Goal: Communication & Community: Answer question/provide support

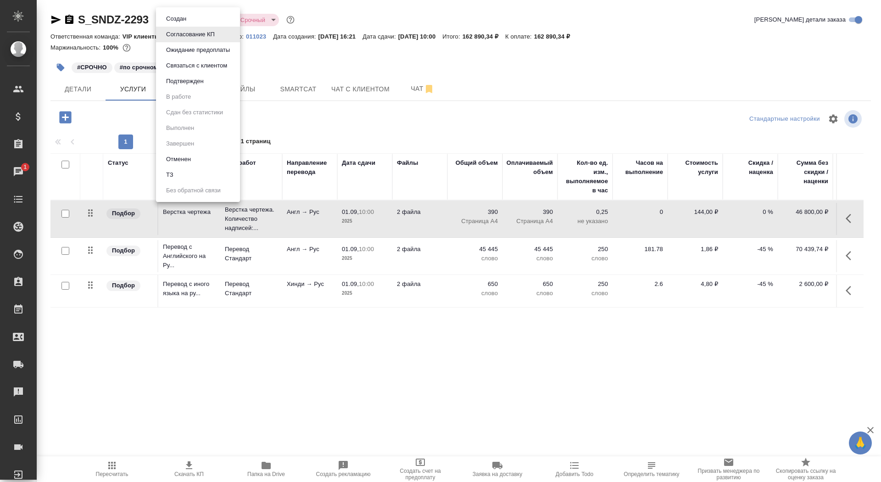
click at [206, 23] on body "🙏 .cls-1 fill:#fff; AWATERA Saydasheva Dilyara Клиенты Спецификации Заказы 1 Ча…" at bounding box center [440, 241] width 881 height 482
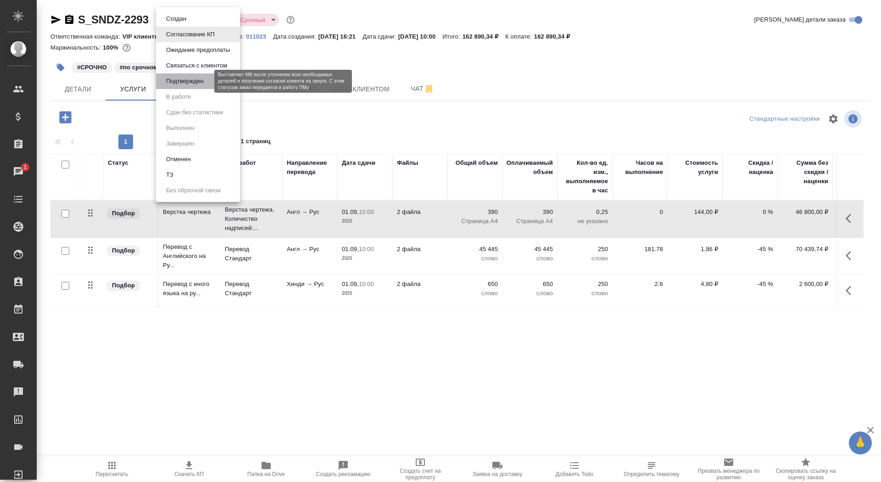
click at [203, 85] on button "Подтвержден" at bounding box center [184, 81] width 43 height 10
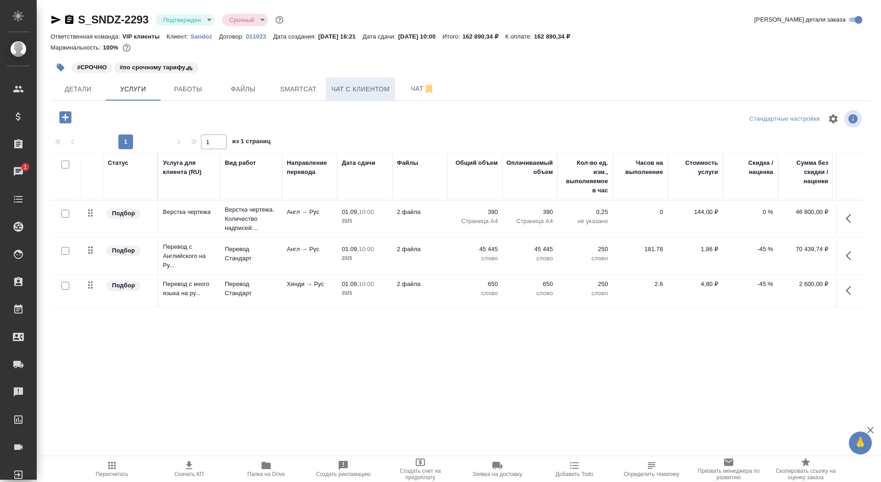
click at [395, 94] on button "Чат с клиентом" at bounding box center [360, 89] width 69 height 23
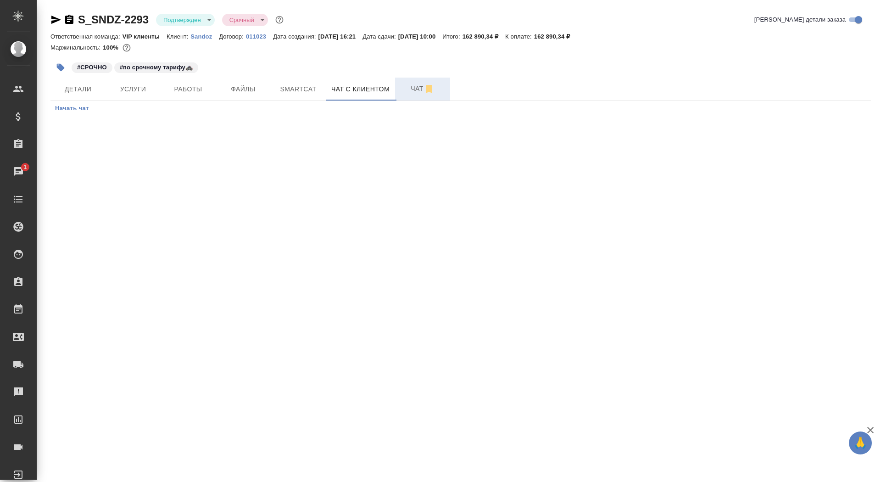
click at [402, 94] on span "Чат" at bounding box center [423, 88] width 44 height 11
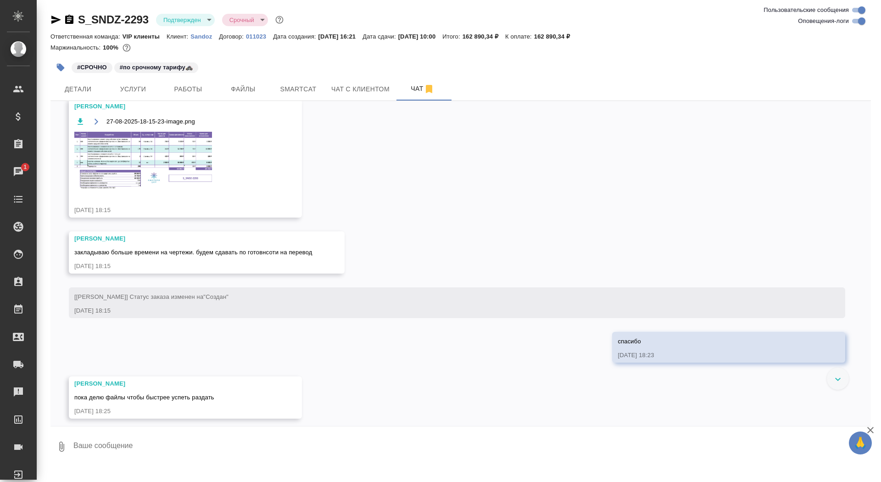
scroll to position [2470, 0]
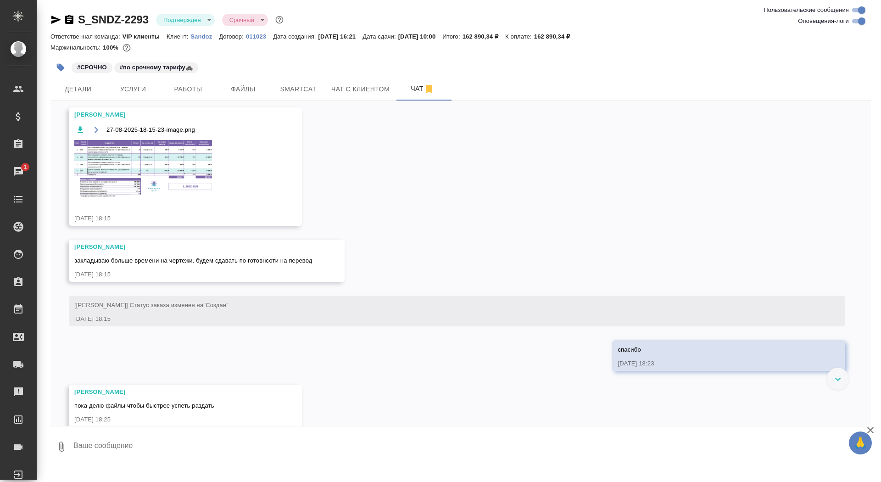
click at [194, 167] on img at bounding box center [143, 169] width 138 height 58
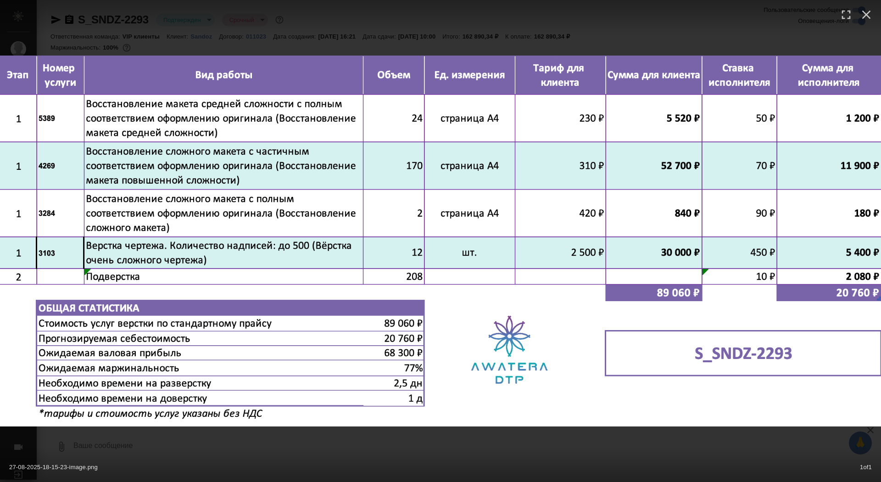
click at [273, 466] on div "27-08-2025-18-15-23-image.png 1 of 1" at bounding box center [440, 465] width 881 height 34
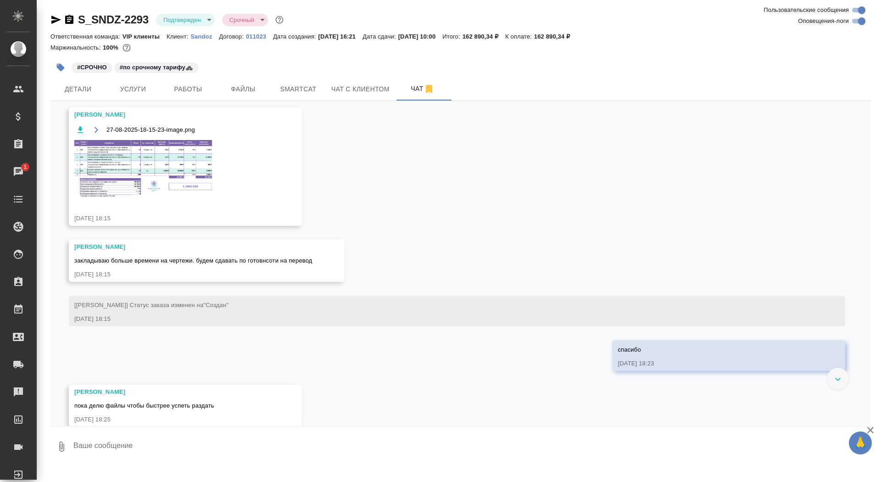
click at [256, 457] on textarea at bounding box center [471, 446] width 798 height 31
type textarea """
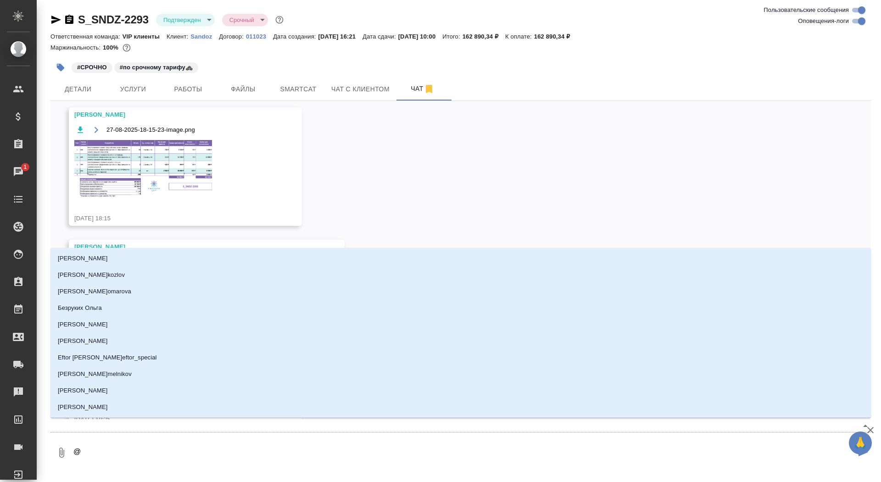
type textarea "@г"
type input "г"
type textarea "@го"
type input "го"
type textarea "@гор"
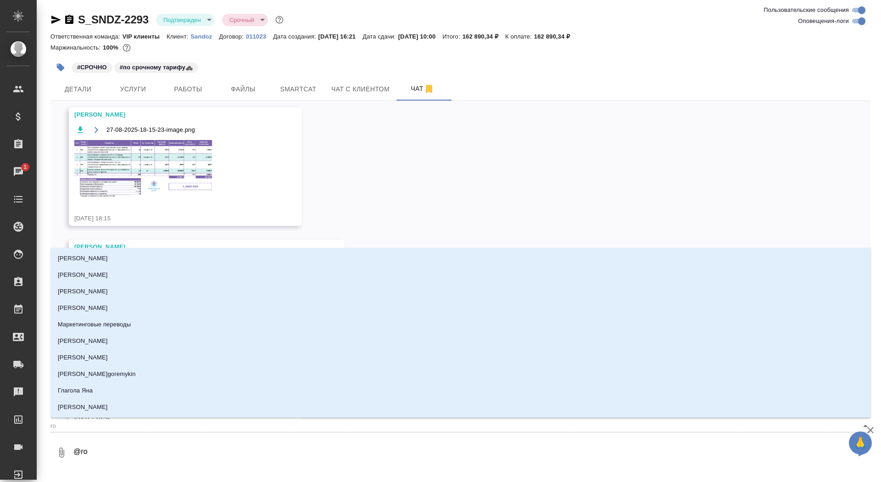
type input "гор"
type textarea "@горш"
type input "горш"
type textarea "@горшк"
type input "горшк"
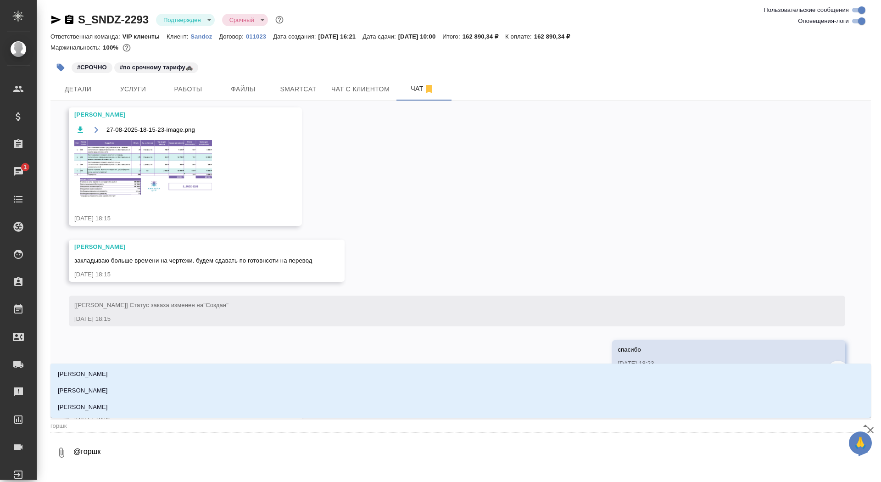
type textarea "@горшко"
type input "горшко"
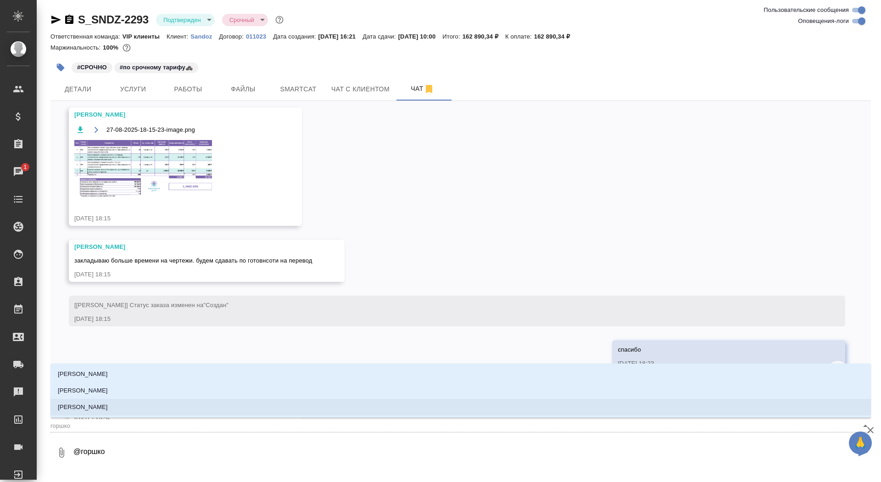
click at [250, 409] on li "[PERSON_NAME]" at bounding box center [460, 407] width 820 height 17
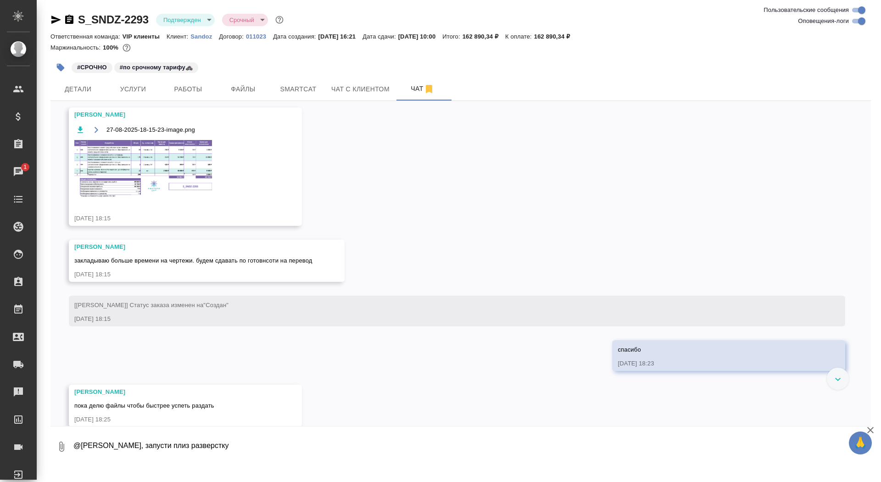
type textarea "@Горшкова Валентина Валечка, запусти плиз разверстку"
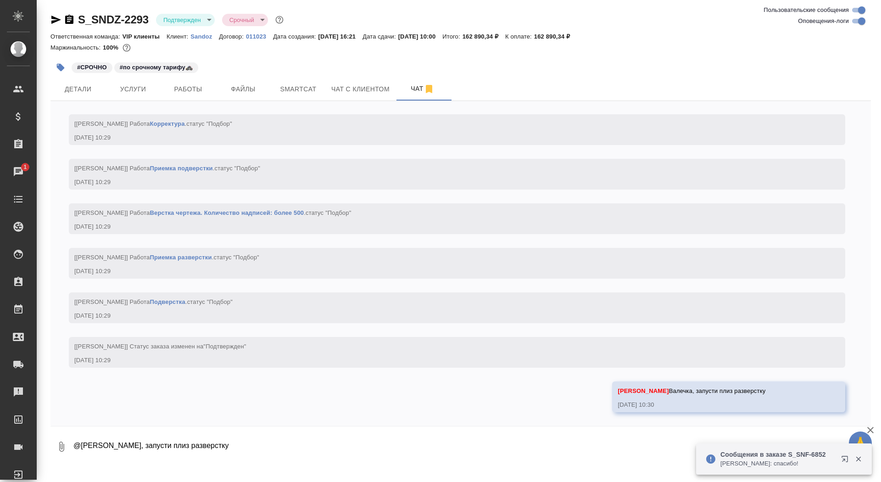
scroll to position [3792, 0]
click at [68, 21] on icon "button" at bounding box center [69, 19] width 11 height 11
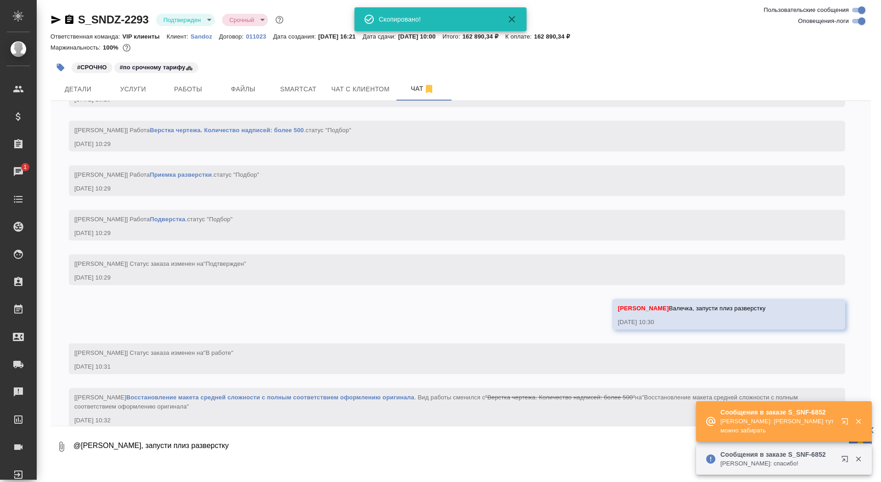
scroll to position [3890, 0]
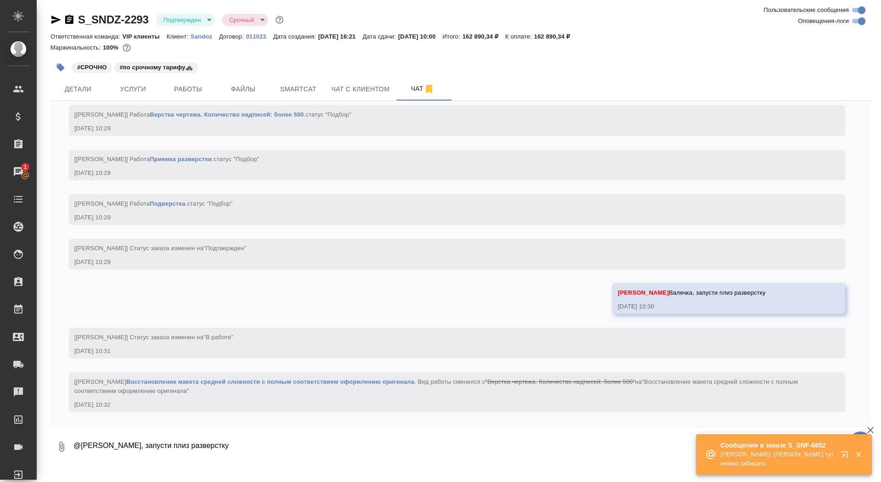
click at [72, 21] on icon "button" at bounding box center [69, 19] width 8 height 9
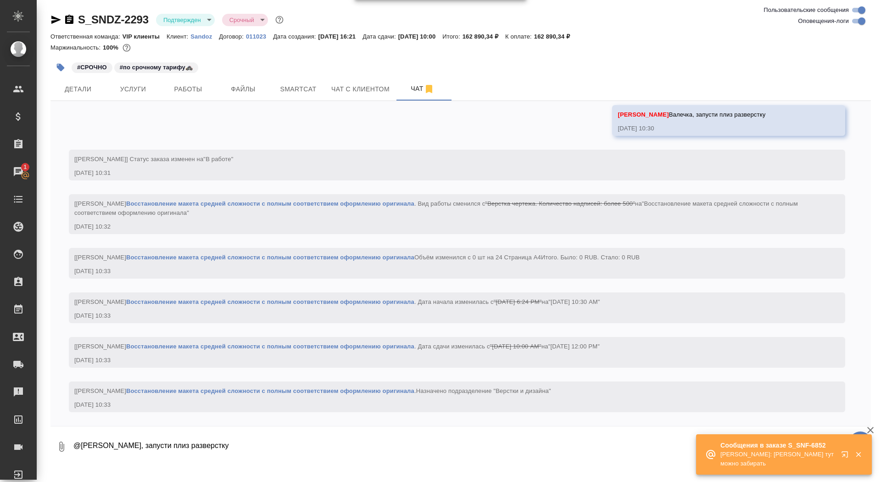
scroll to position [4077, 0]
drag, startPoint x: 603, startPoint y: 38, endPoint x: 565, endPoint y: 39, distance: 38.5
click at [565, 39] on p "162 890,34 ₽" at bounding box center [555, 36] width 43 height 7
copy p "162 890,34 ₽"
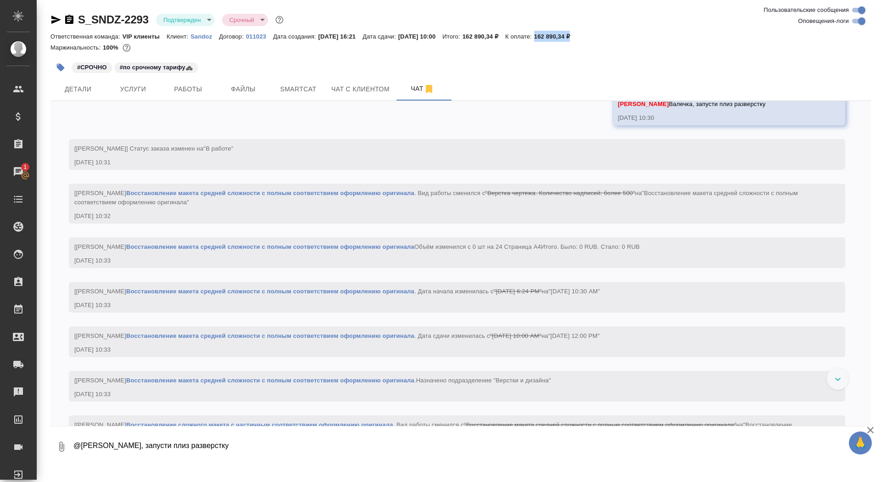
scroll to position [4131, 0]
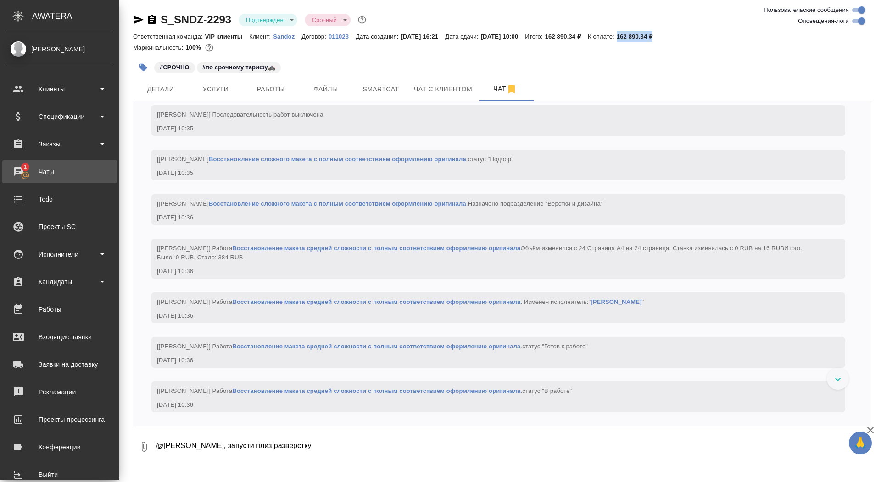
click at [27, 168] on div "Чаты" at bounding box center [60, 172] width 106 height 14
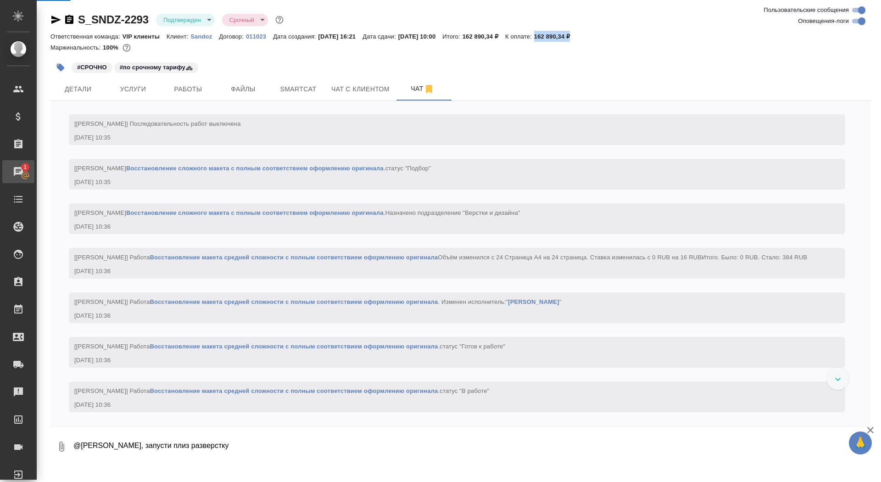
scroll to position [5022, 0]
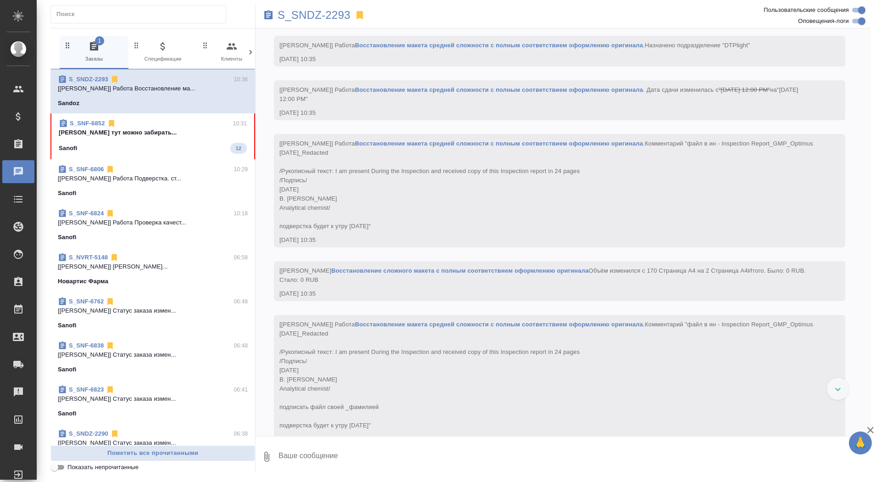
click at [181, 145] on div "Sanofi 12" at bounding box center [153, 148] width 188 height 11
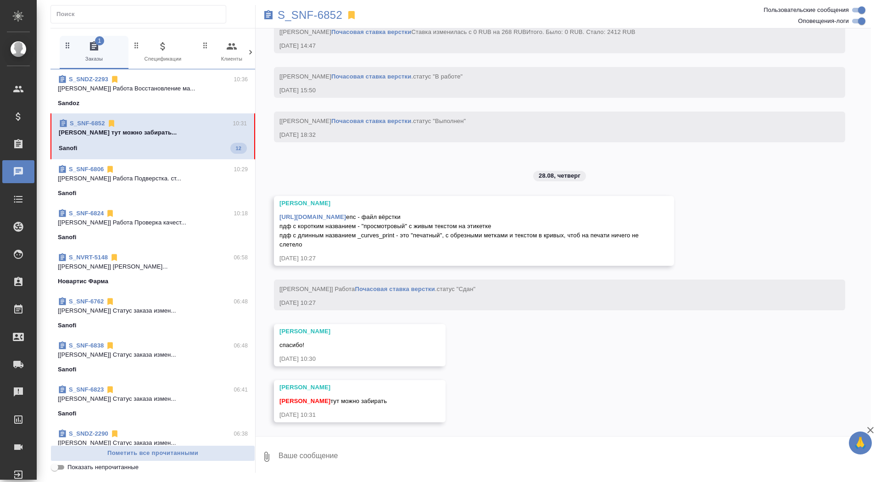
scroll to position [2059, 0]
click at [367, 443] on textarea at bounding box center [574, 456] width 593 height 31
type textarea "забрала, спасибо!!"
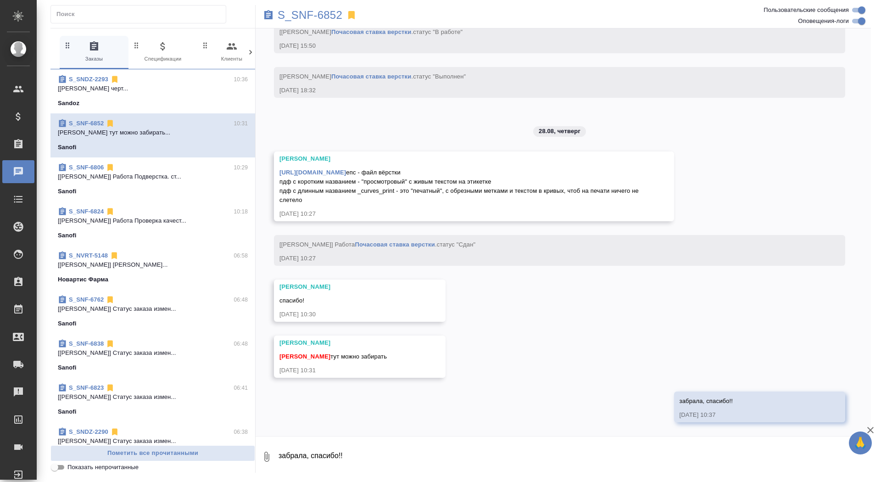
scroll to position [2134, 0]
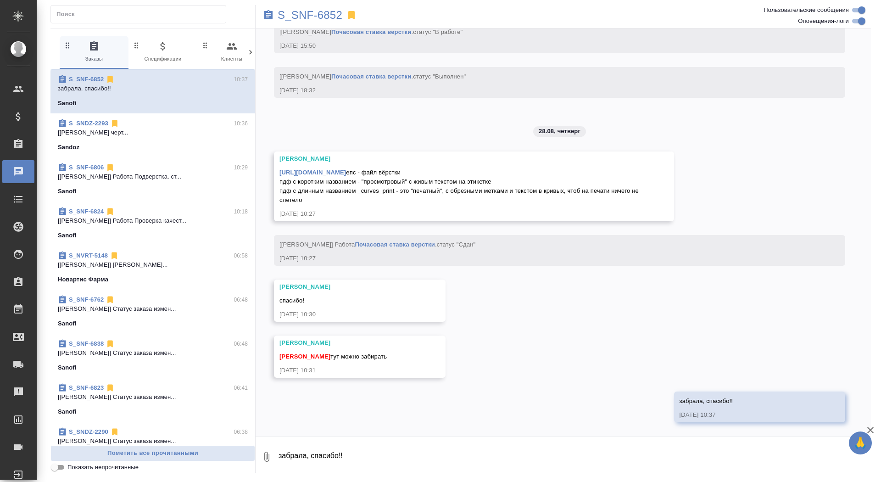
click at [346, 169] on link "[URL][DOMAIN_NAME]" at bounding box center [312, 172] width 67 height 7
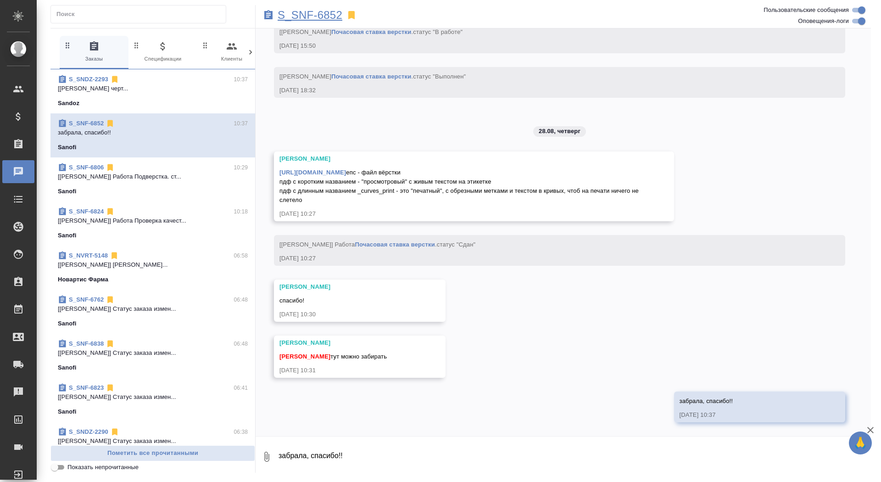
click at [309, 18] on p "S_SNF-6852" at bounding box center [310, 15] width 65 height 9
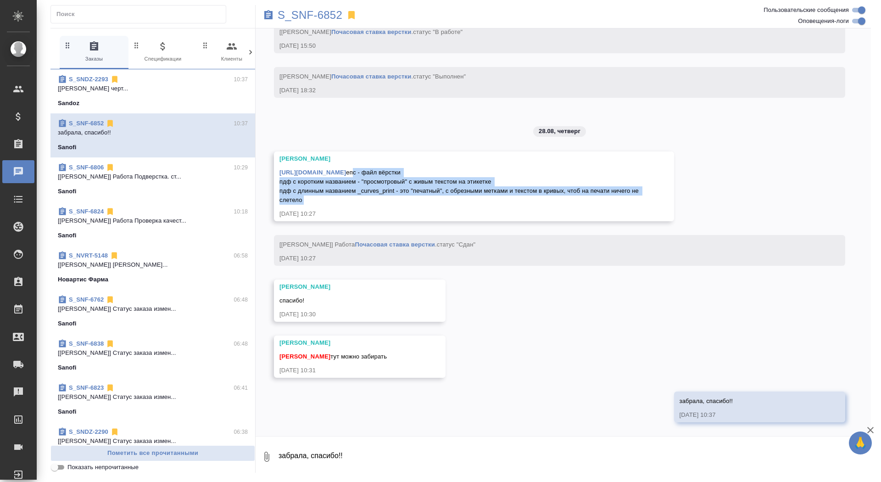
drag, startPoint x: 280, startPoint y: 174, endPoint x: 330, endPoint y: 208, distance: 60.3
click at [330, 208] on div "Заборова Александра https://drive.awatera.com/apps/files/files/10218430?dir=/Sh…" at bounding box center [460, 186] width 362 height 64
copy span "епс - файл вёрстки пдф с коротким названием - "просмотровый" с живым текстом на…"
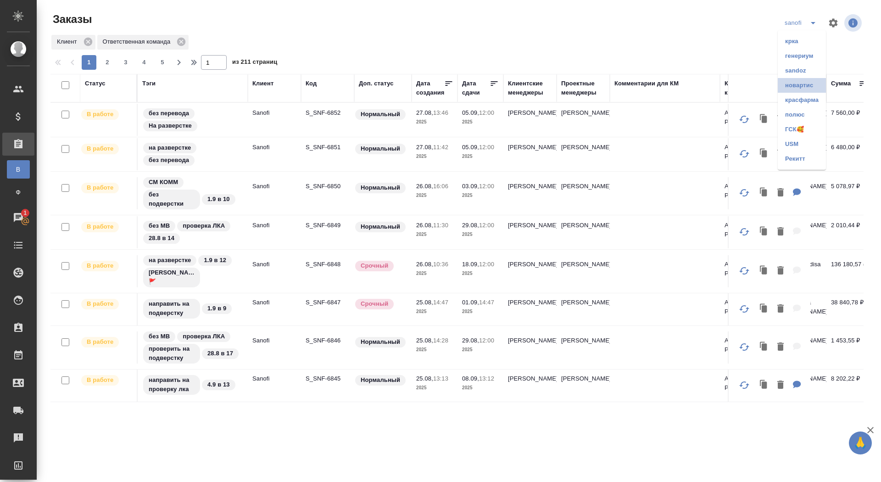
click at [795, 85] on li "новартис" at bounding box center [802, 85] width 48 height 15
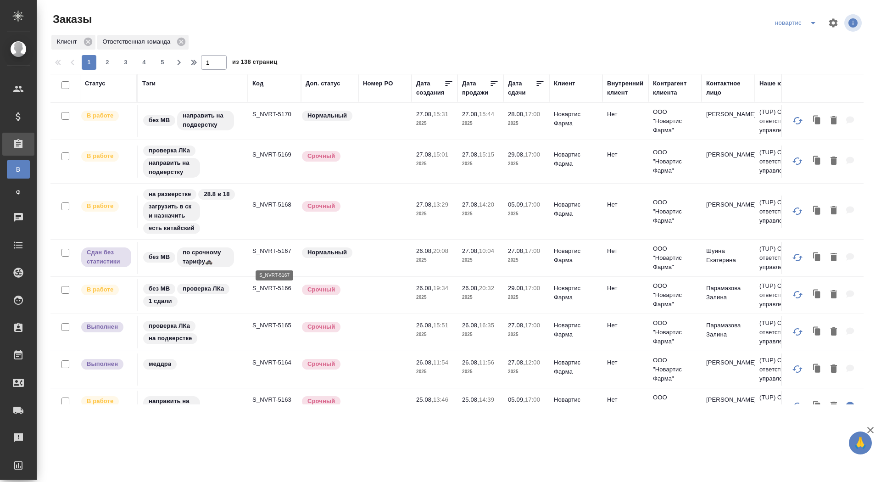
click at [280, 256] on p "S_NVRT-5167" at bounding box center [274, 250] width 44 height 9
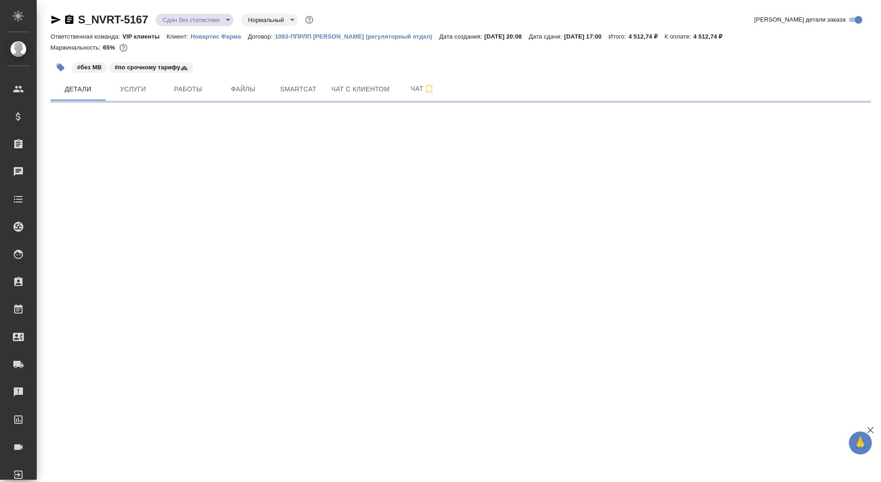
select select "RU"
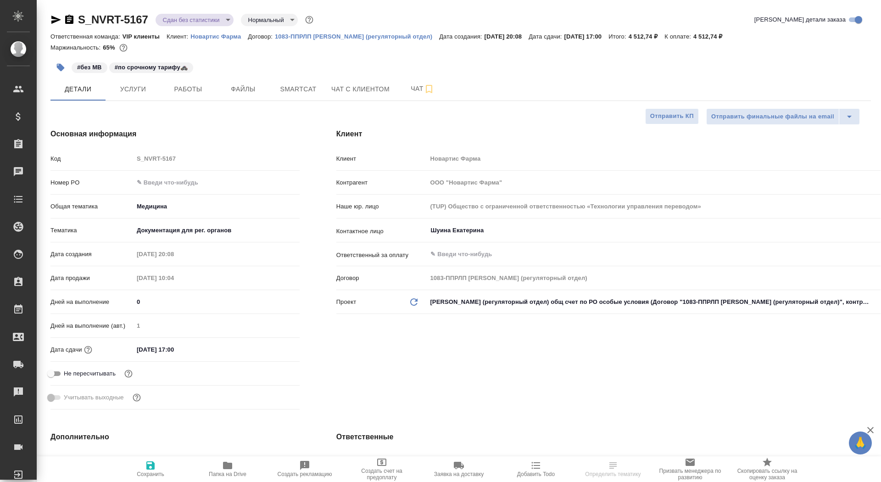
type textarea "x"
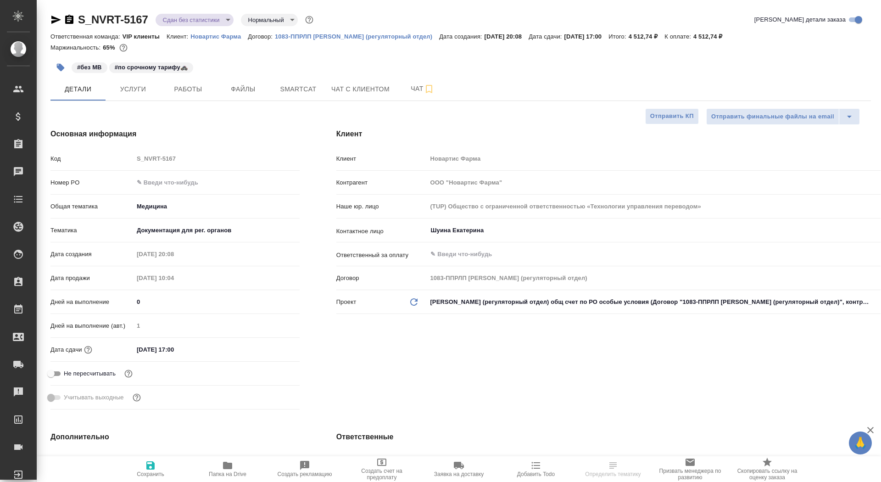
type textarea "x"
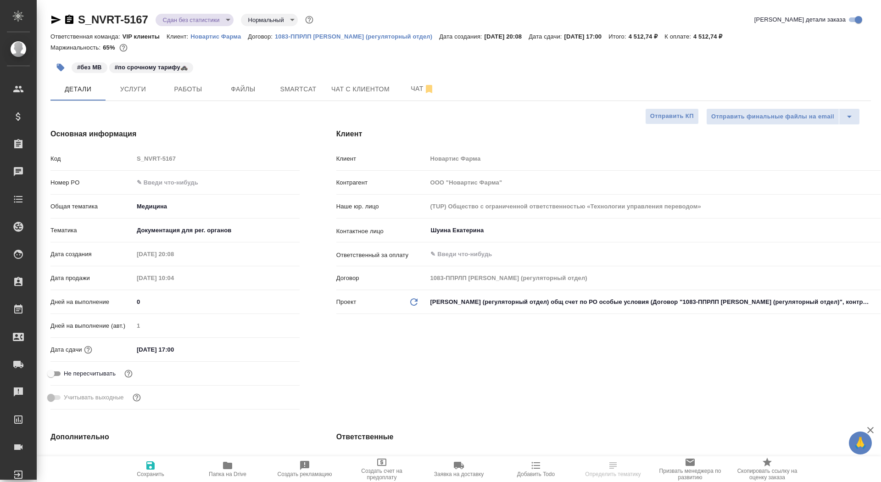
type textarea "x"
select select "RU"
type textarea "x"
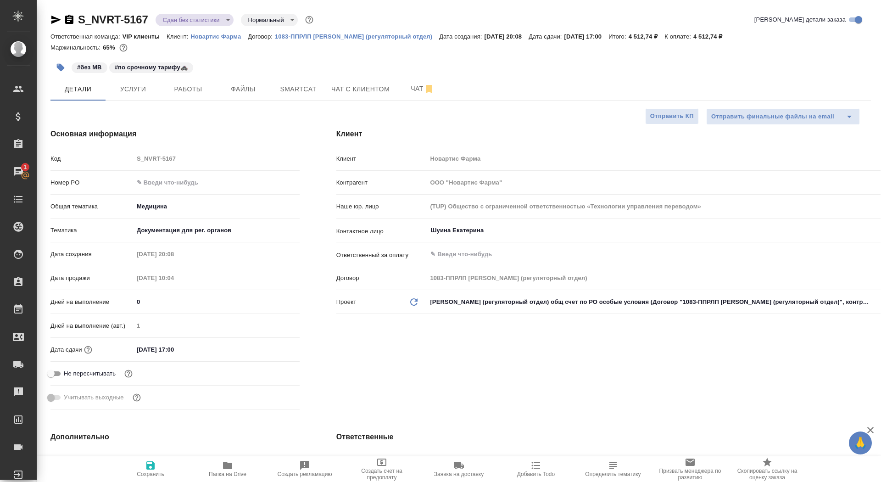
type textarea "x"
click at [71, 17] on icon "button" at bounding box center [69, 19] width 11 height 11
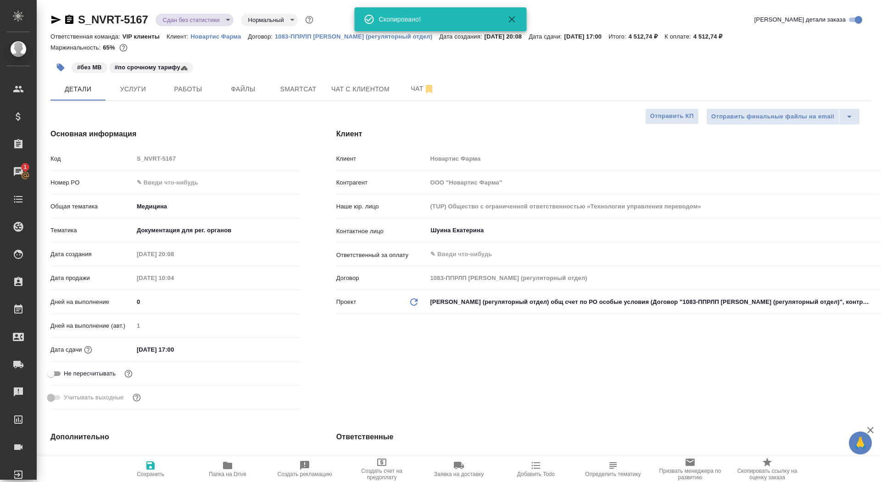
type textarea "x"
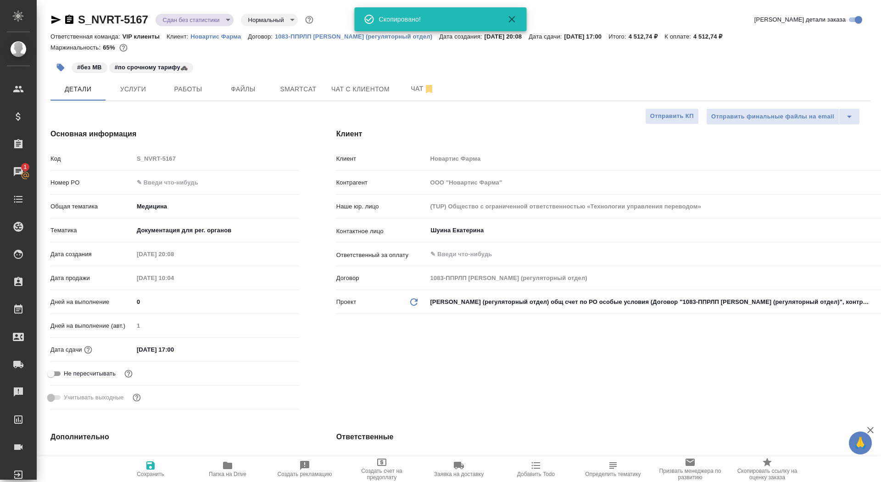
type textarea "x"
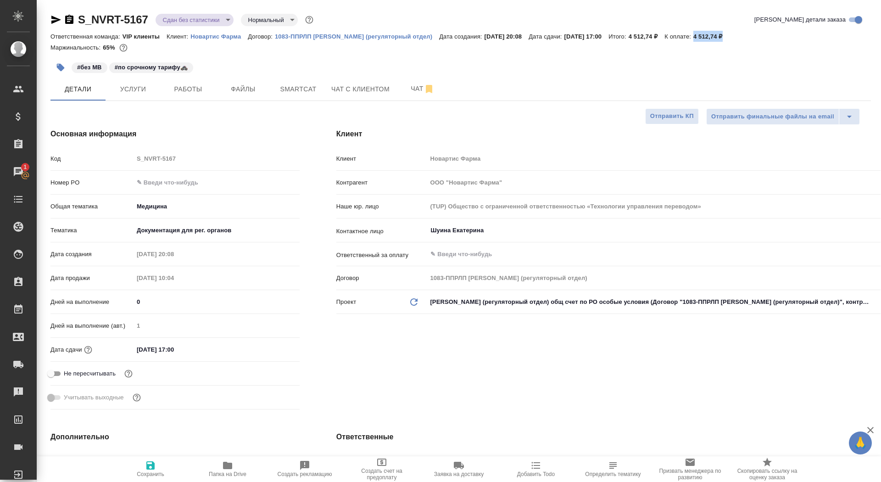
drag, startPoint x: 704, startPoint y: 36, endPoint x: 737, endPoint y: 37, distance: 33.0
click at [729, 37] on p "4 512,74 ₽" at bounding box center [711, 36] width 36 height 7
copy p "4 512,74 ₽"
type textarea "x"
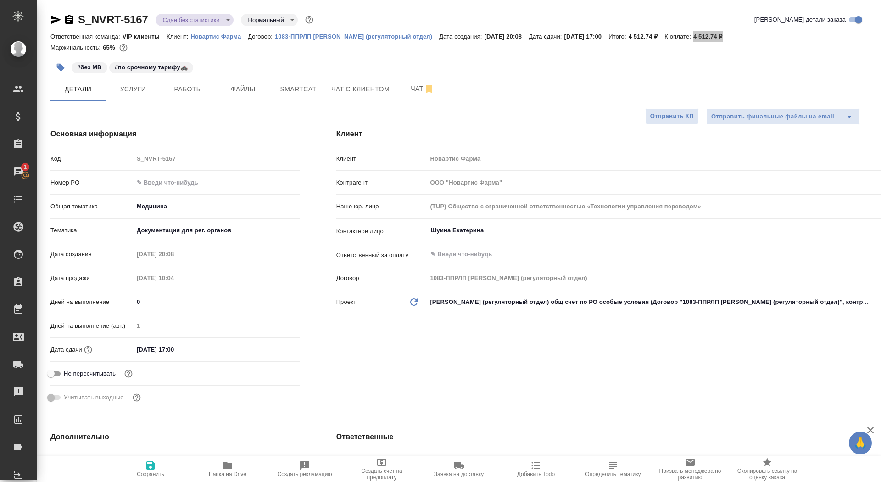
type textarea "x"
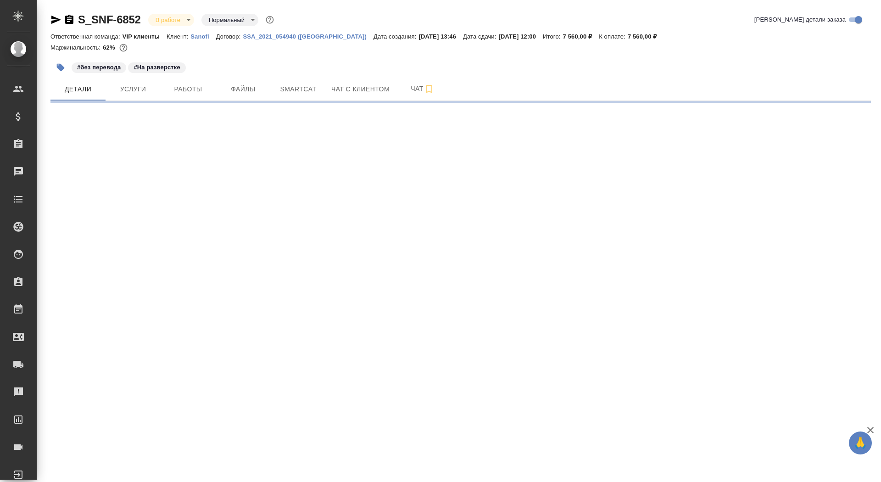
select select "RU"
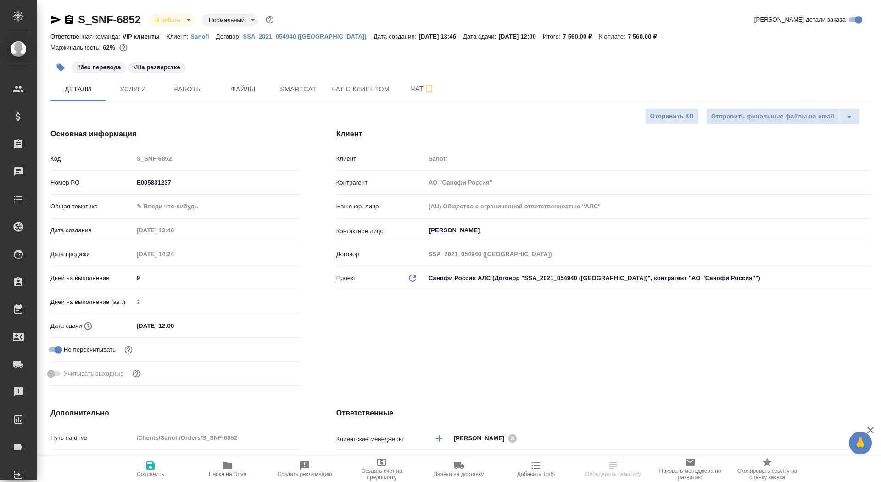
type textarea "x"
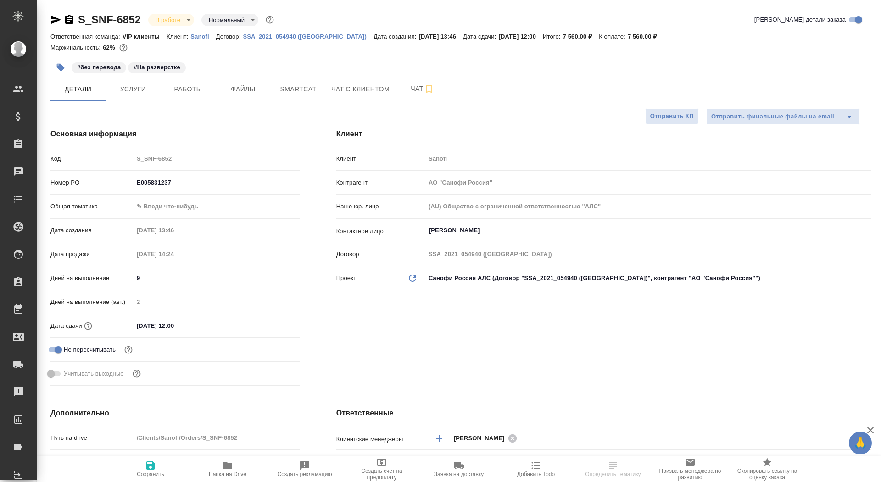
type textarea "x"
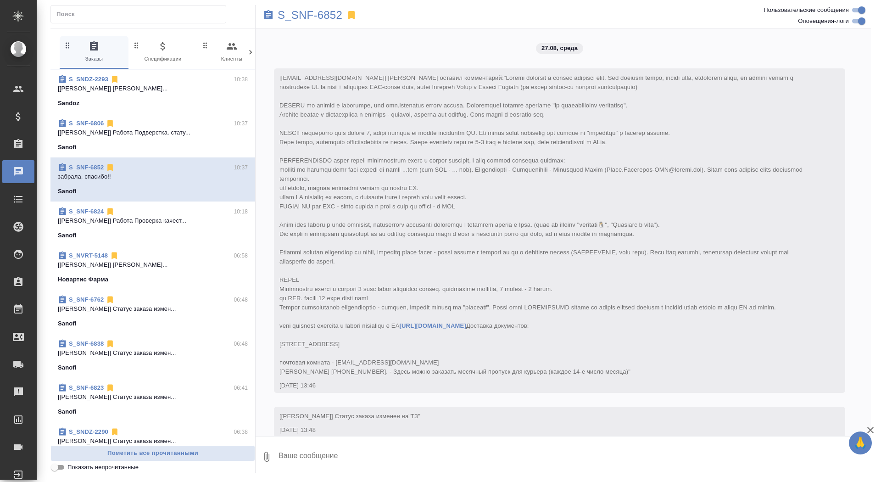
scroll to position [2134, 0]
